Goal: Task Accomplishment & Management: Use online tool/utility

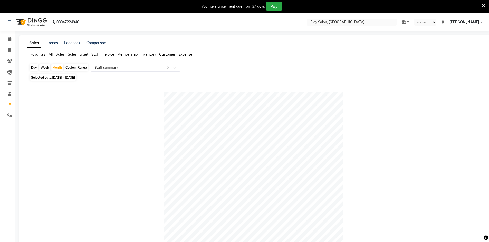
select select "full_report"
select select "csv"
click at [11, 38] on icon at bounding box center [9, 39] width 3 height 4
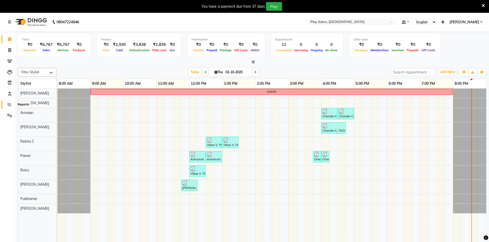
click at [7, 106] on span at bounding box center [9, 105] width 9 height 6
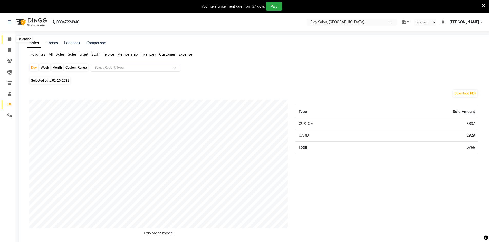
click at [7, 39] on span at bounding box center [9, 39] width 9 height 6
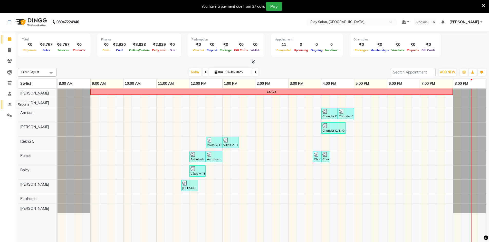
click at [14, 106] on span at bounding box center [9, 105] width 9 height 6
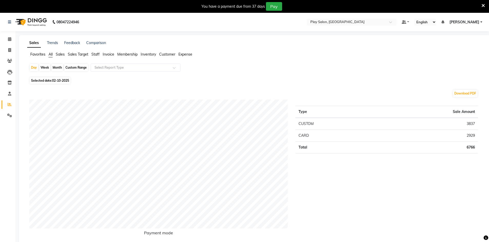
click at [105, 74] on div "Day Week Month Custom Range Select Report Type" at bounding box center [254, 70] width 450 height 12
click at [106, 69] on input "text" at bounding box center [130, 67] width 74 height 5
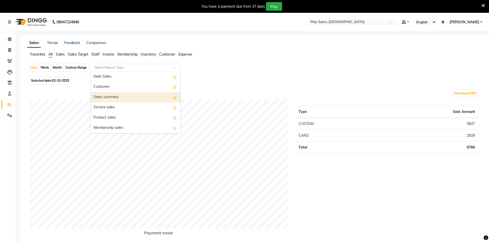
click at [109, 98] on div "Sales summary" at bounding box center [135, 97] width 89 height 10
select select "full_report"
select select "csv"
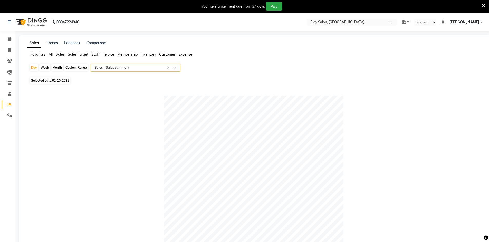
click at [97, 53] on span "Staff" at bounding box center [95, 54] width 8 height 5
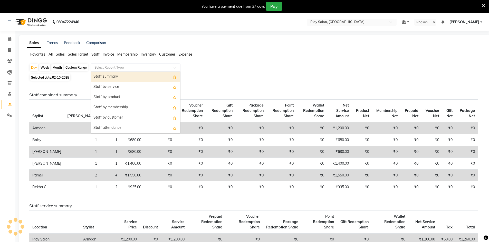
click at [106, 64] on div "Select Report Type" at bounding box center [136, 68] width 90 height 8
click at [106, 79] on div "Staff summary" at bounding box center [135, 77] width 89 height 10
select select "full_report"
select select "csv"
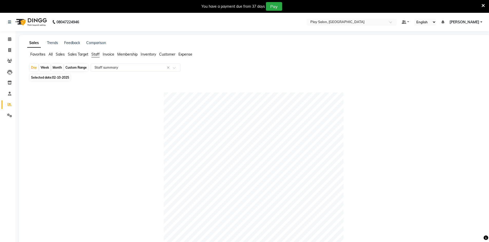
click at [52, 54] on span "All" at bounding box center [50, 54] width 4 height 5
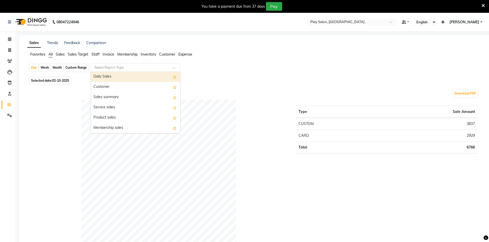
click at [103, 66] on input "text" at bounding box center [130, 67] width 74 height 5
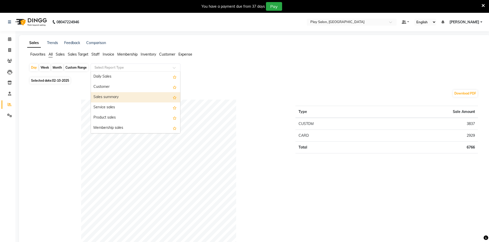
click at [105, 97] on div "Sales summary" at bounding box center [135, 97] width 89 height 10
select select "full_report"
select select "csv"
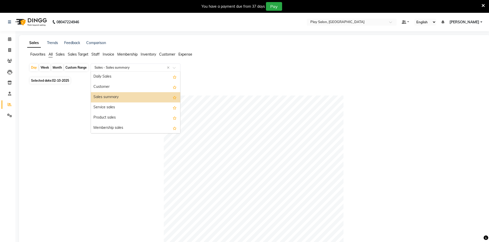
click at [94, 69] on input "text" at bounding box center [130, 67] width 74 height 5
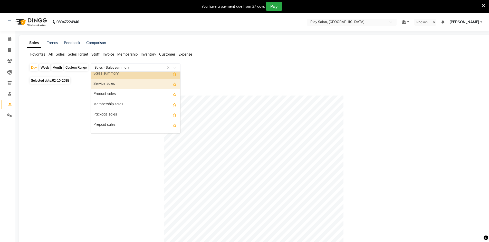
scroll to position [51, 0]
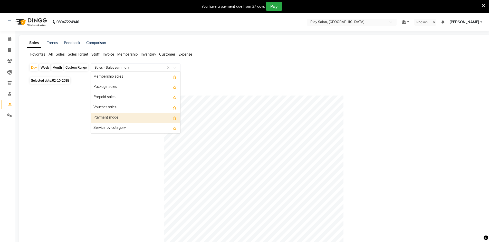
click at [108, 117] on div "Payment mode" at bounding box center [135, 118] width 89 height 10
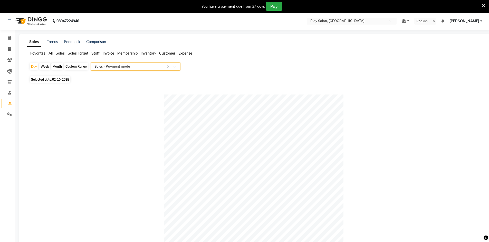
scroll to position [0, 0]
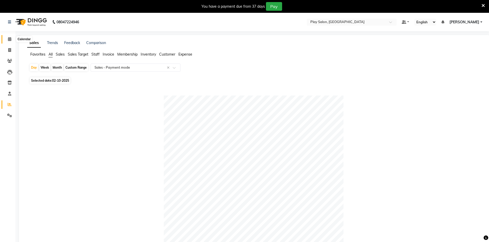
click at [6, 40] on span at bounding box center [9, 39] width 9 height 6
